Goal: Task Accomplishment & Management: Manage account settings

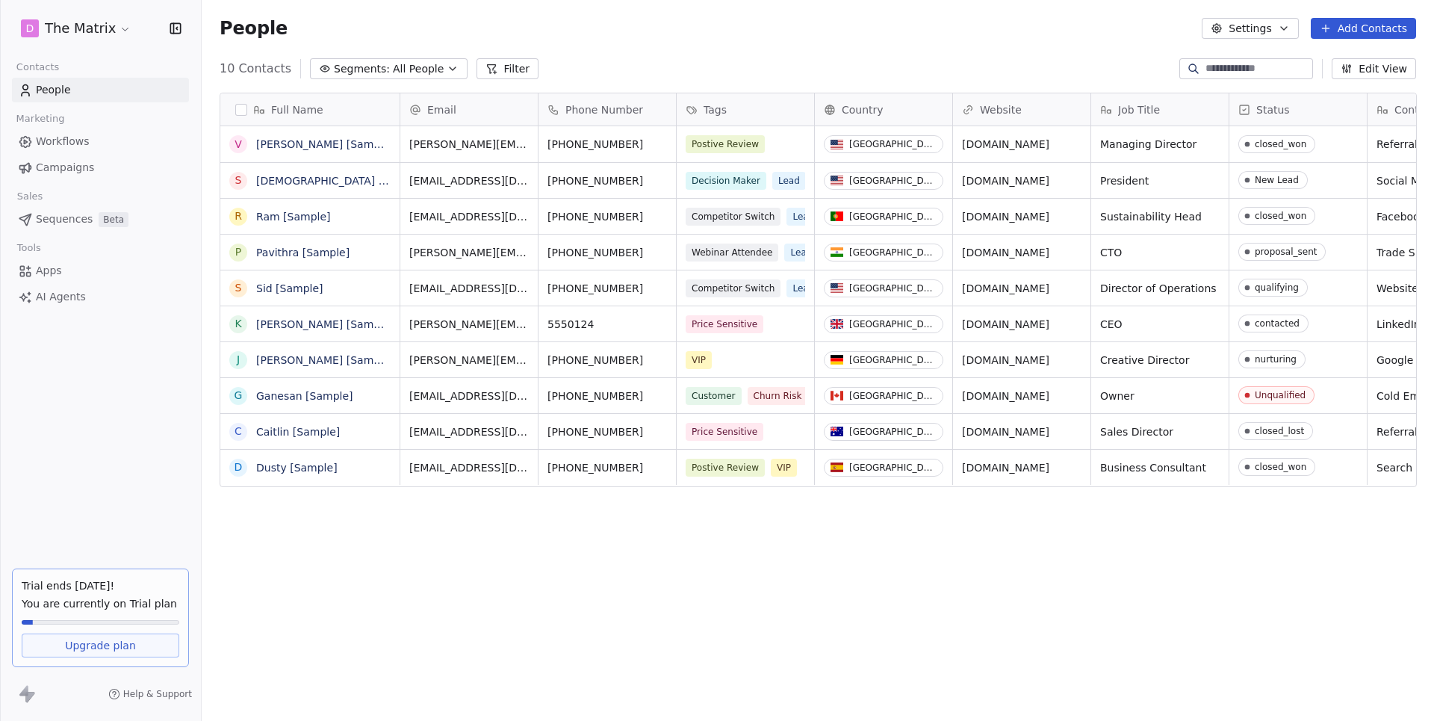
scroll to position [634, 1231]
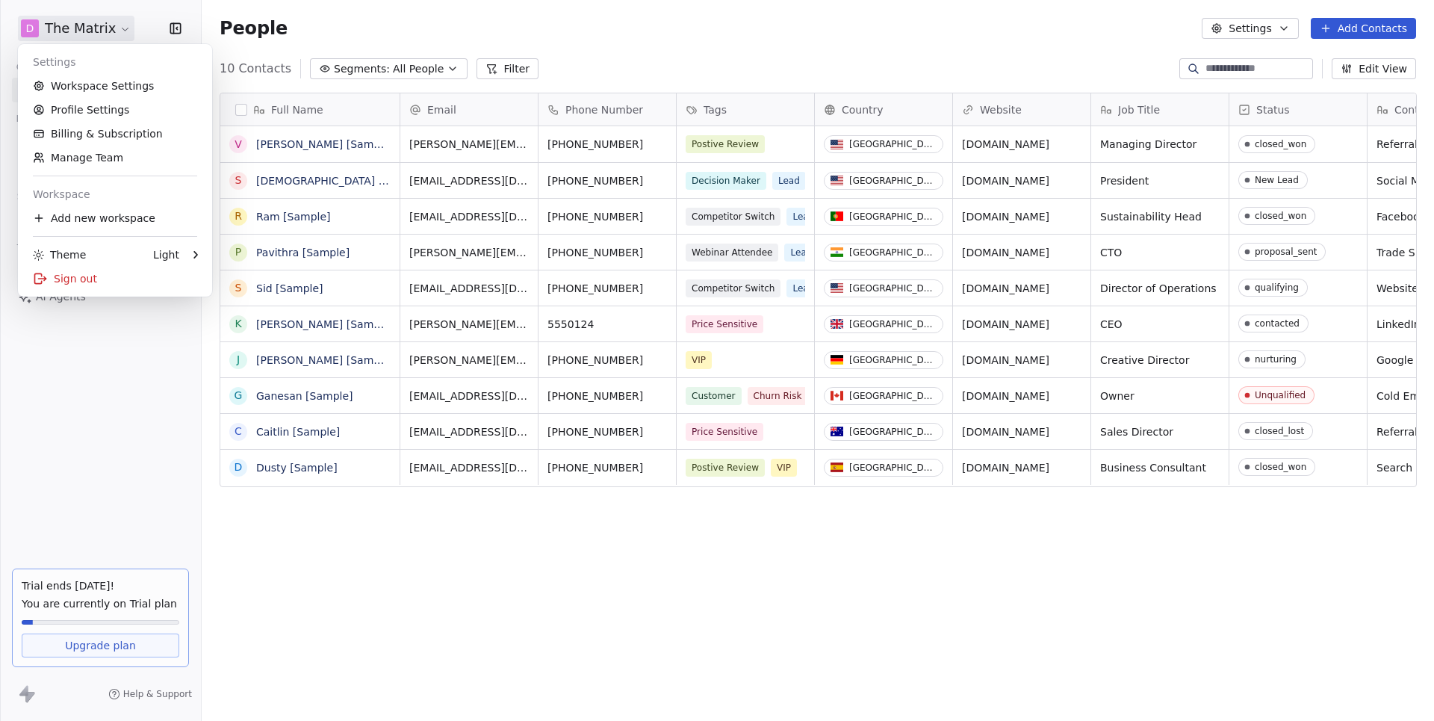
click at [105, 28] on html "D The Matrix Contacts People Marketing Workflows Campaigns Sales Sequences Beta…" at bounding box center [717, 360] width 1434 height 721
click at [105, 81] on link "Workspace Settings" at bounding box center [115, 86] width 182 height 24
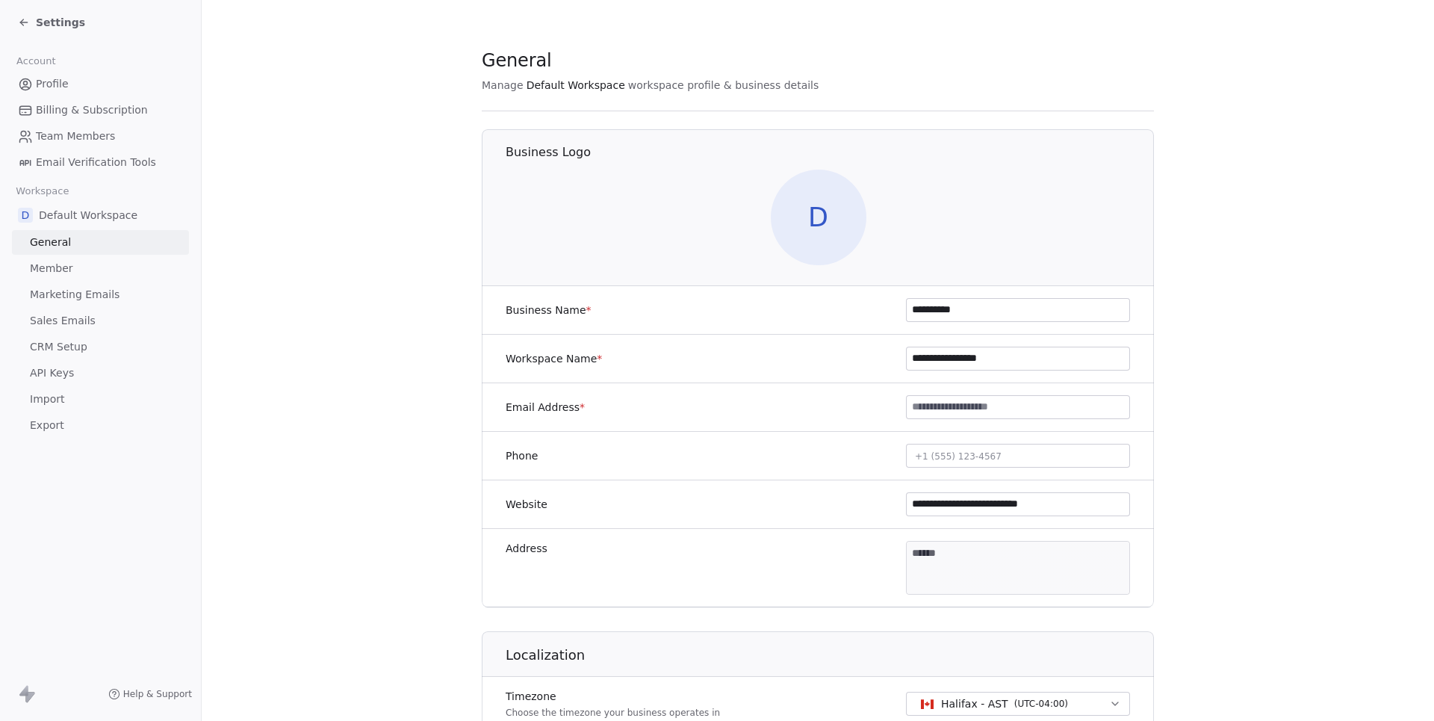
click at [66, 315] on span "Sales Emails" at bounding box center [63, 321] width 66 height 16
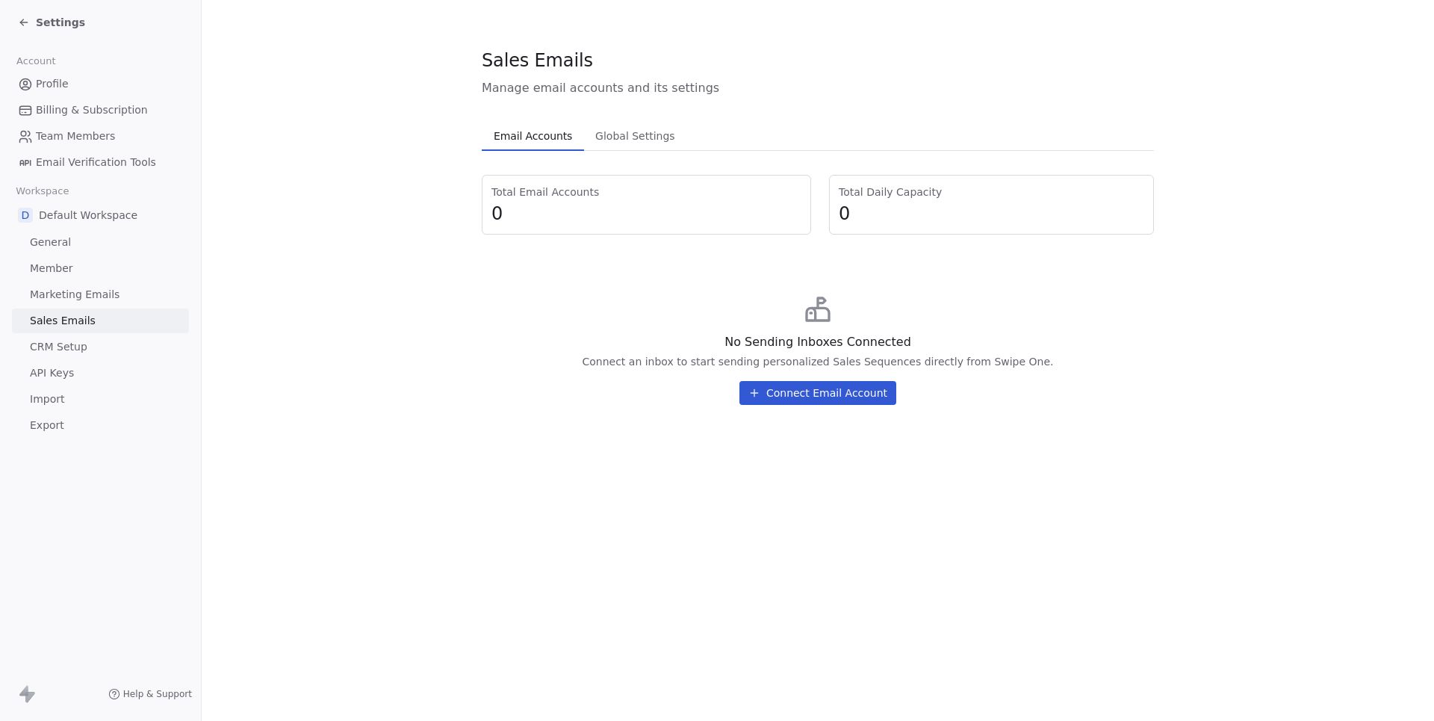
click at [73, 290] on span "Marketing Emails" at bounding box center [75, 295] width 90 height 16
